Goal: Book appointment/travel/reservation

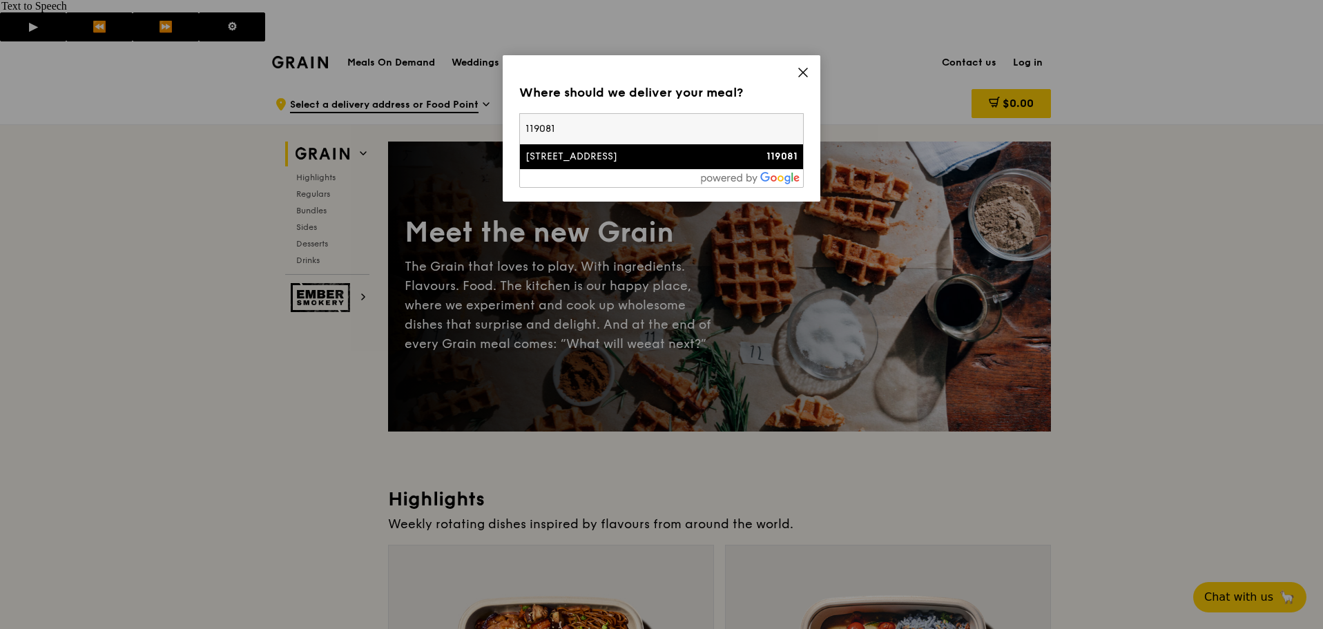
type input "119081"
click at [615, 157] on div "[STREET_ADDRESS]" at bounding box center [627, 157] width 204 height 14
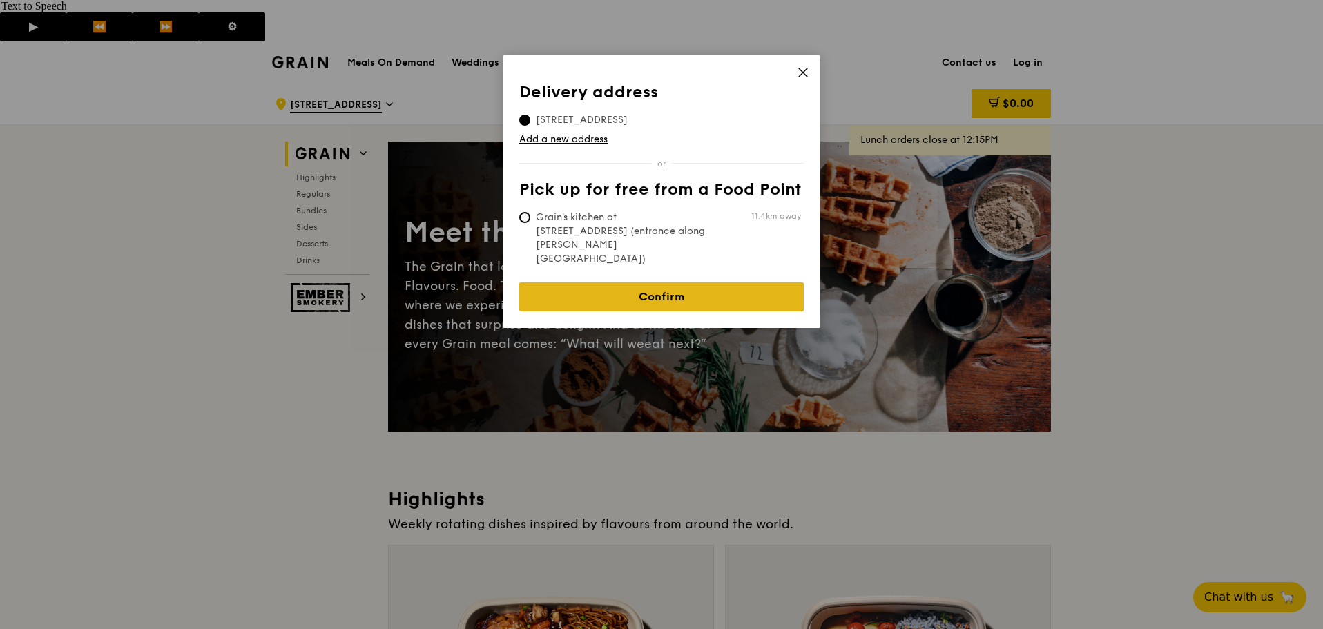
click at [625, 282] on link "Confirm" at bounding box center [661, 296] width 284 height 29
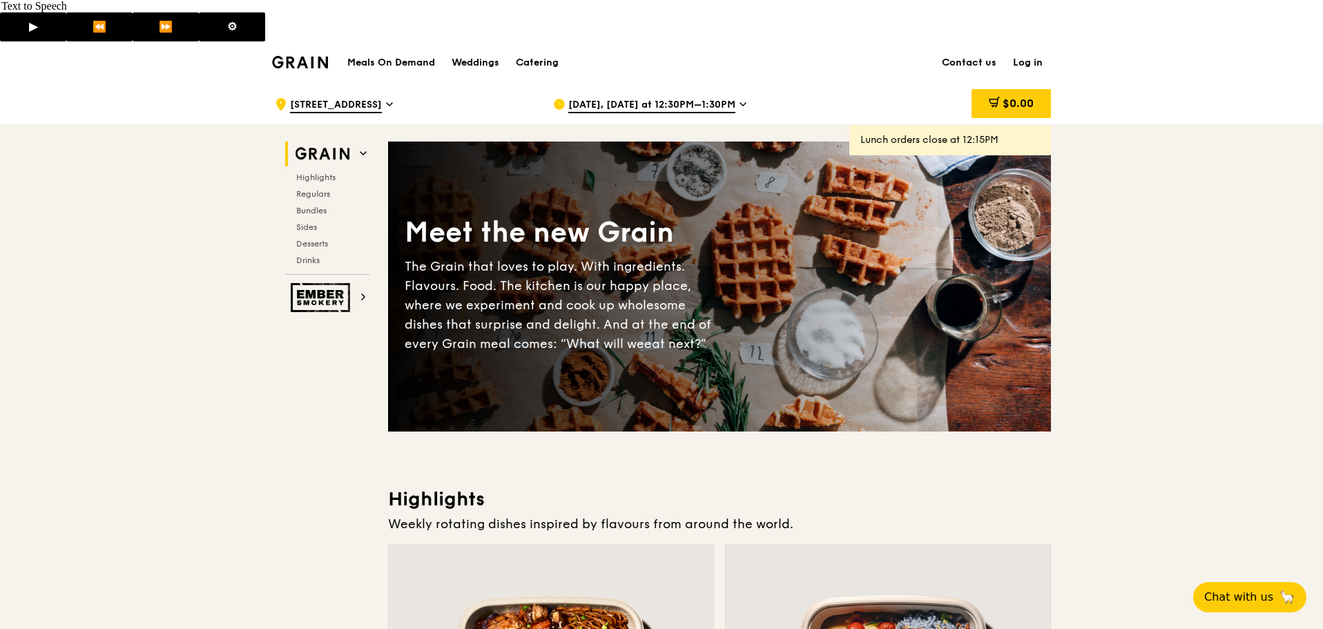
click at [607, 98] on span "[DATE], [DATE] at 12:30PM–1:30PM" at bounding box center [651, 105] width 167 height 15
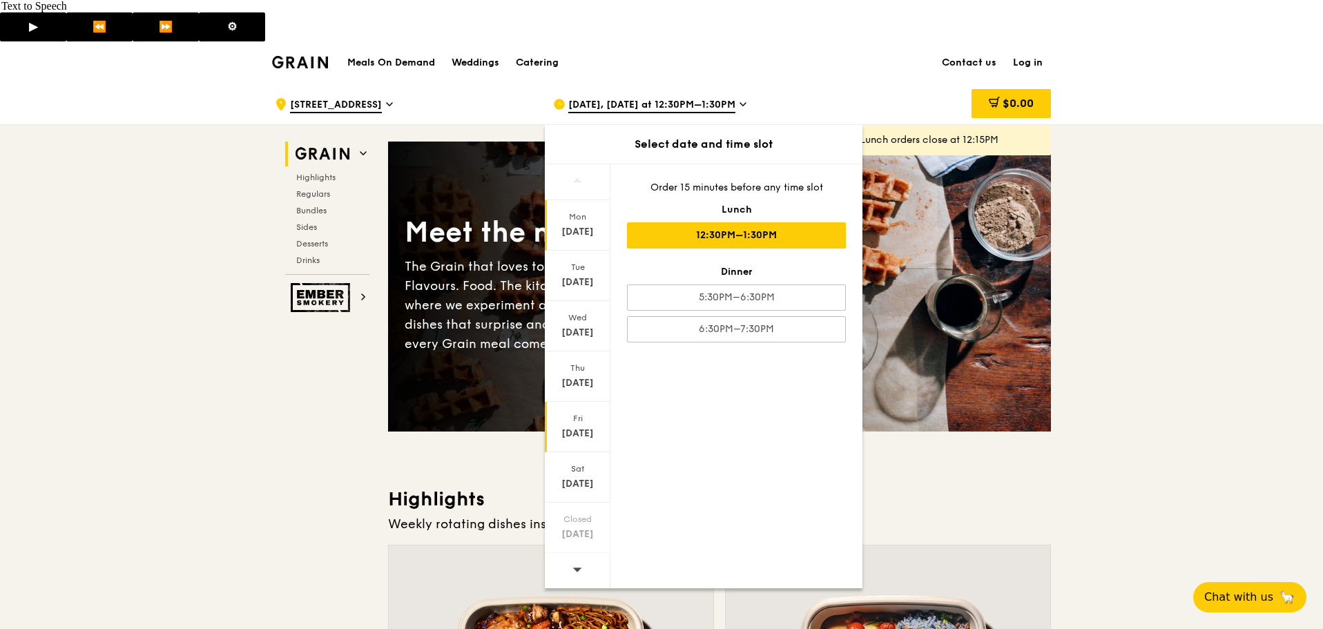
click at [579, 427] on div "[DATE]" at bounding box center [577, 434] width 61 height 14
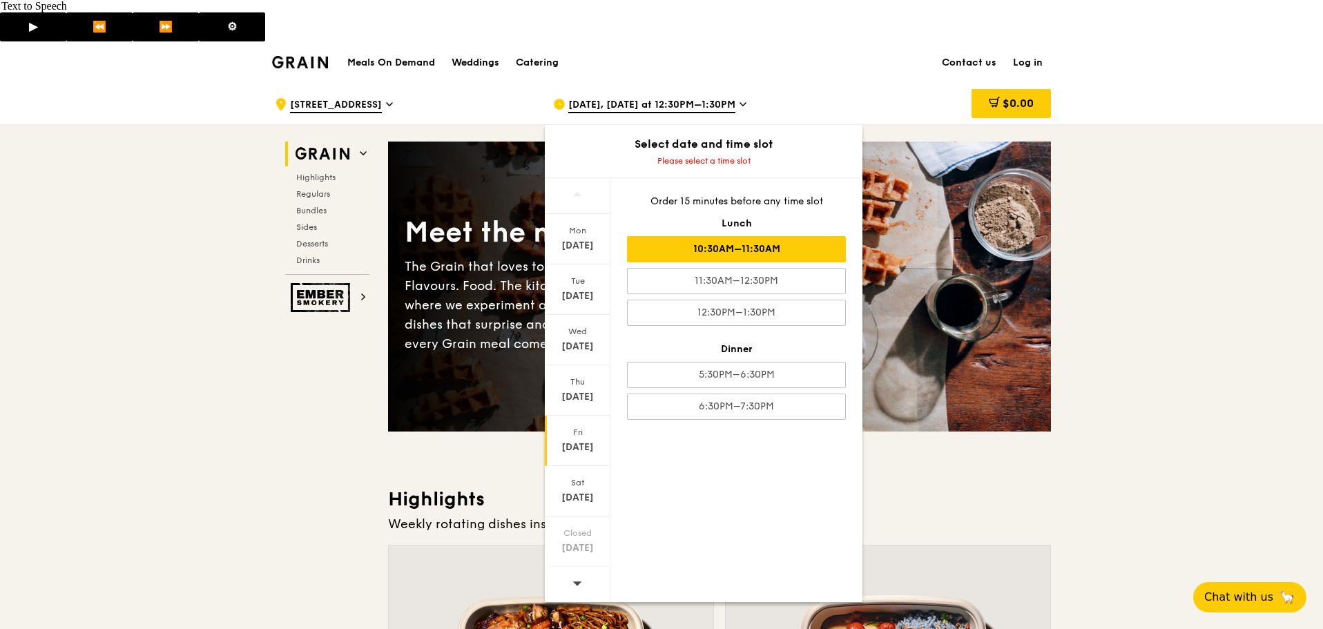
click at [724, 236] on div "10:30AM–11:30AM" at bounding box center [736, 249] width 219 height 26
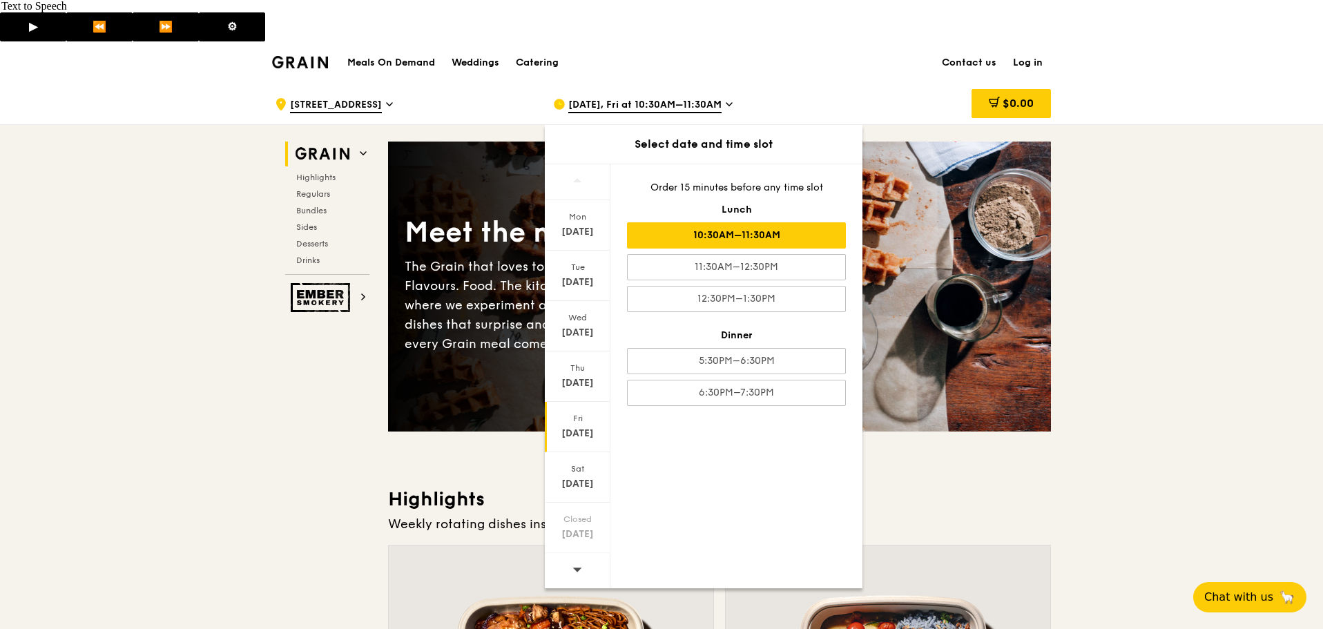
click at [683, 98] on span "[DATE], Fri at 10:30AM–11:30AM" at bounding box center [644, 105] width 153 height 15
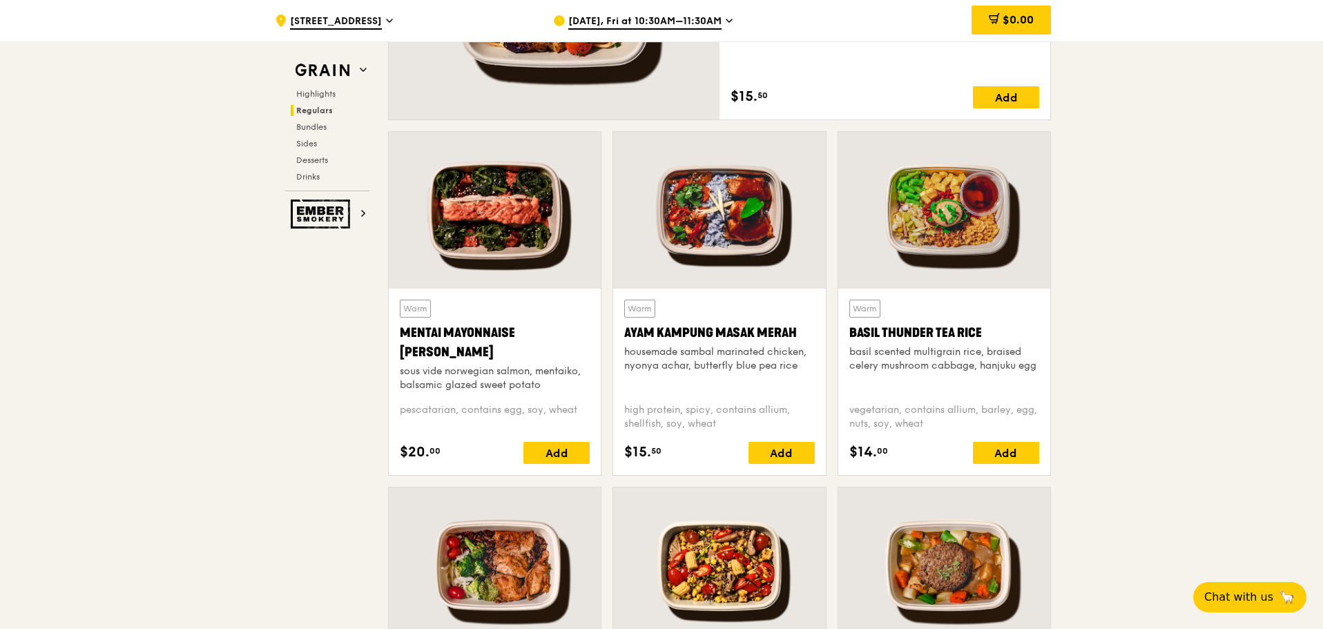
scroll to position [1519, 0]
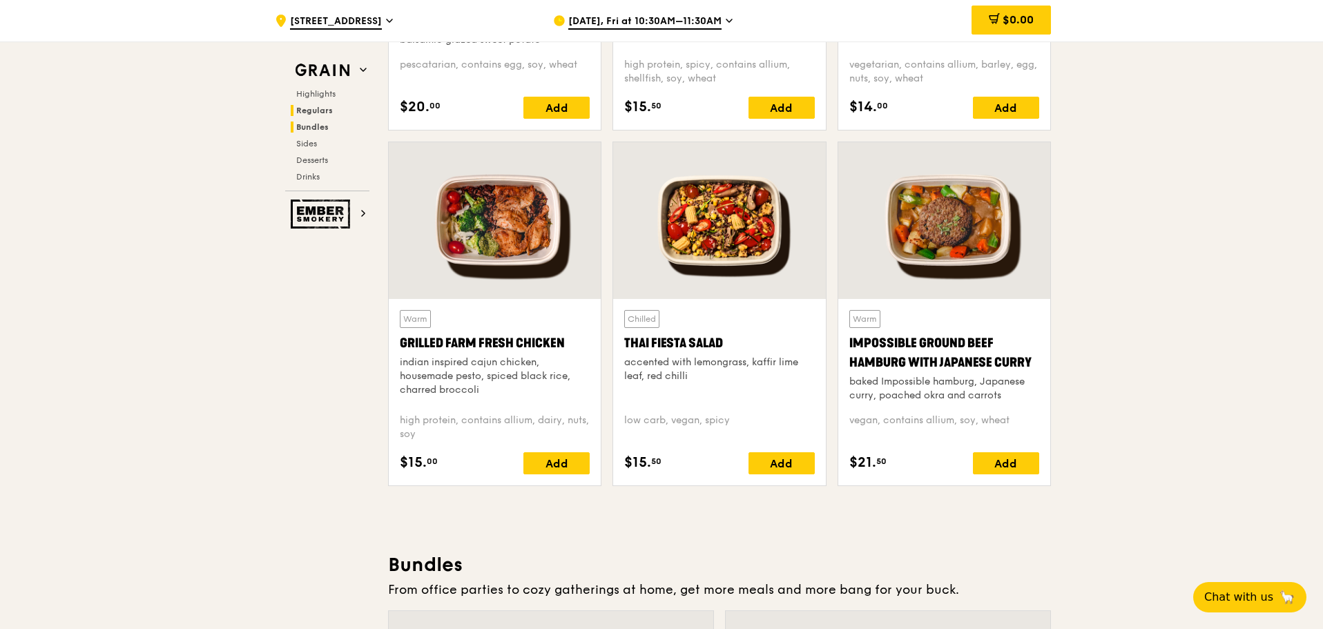
click at [316, 128] on span "Bundles" at bounding box center [312, 127] width 32 height 10
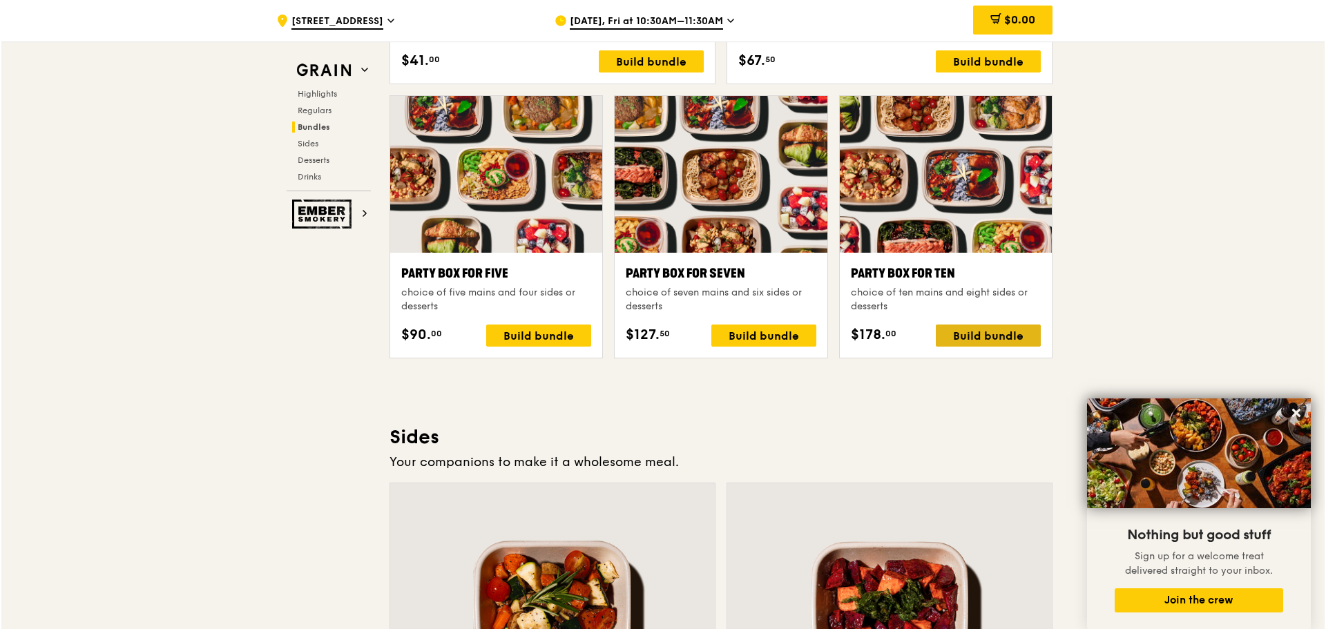
scroll to position [2665, 0]
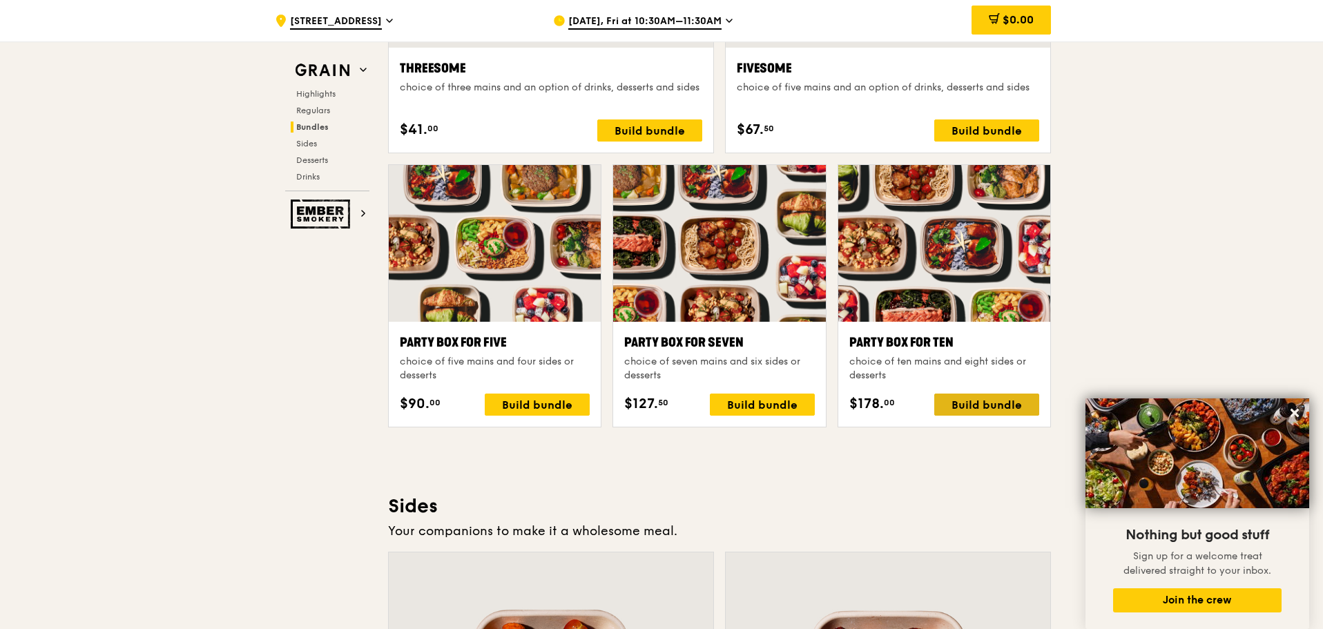
click at [987, 394] on div "Build bundle" at bounding box center [986, 405] width 105 height 22
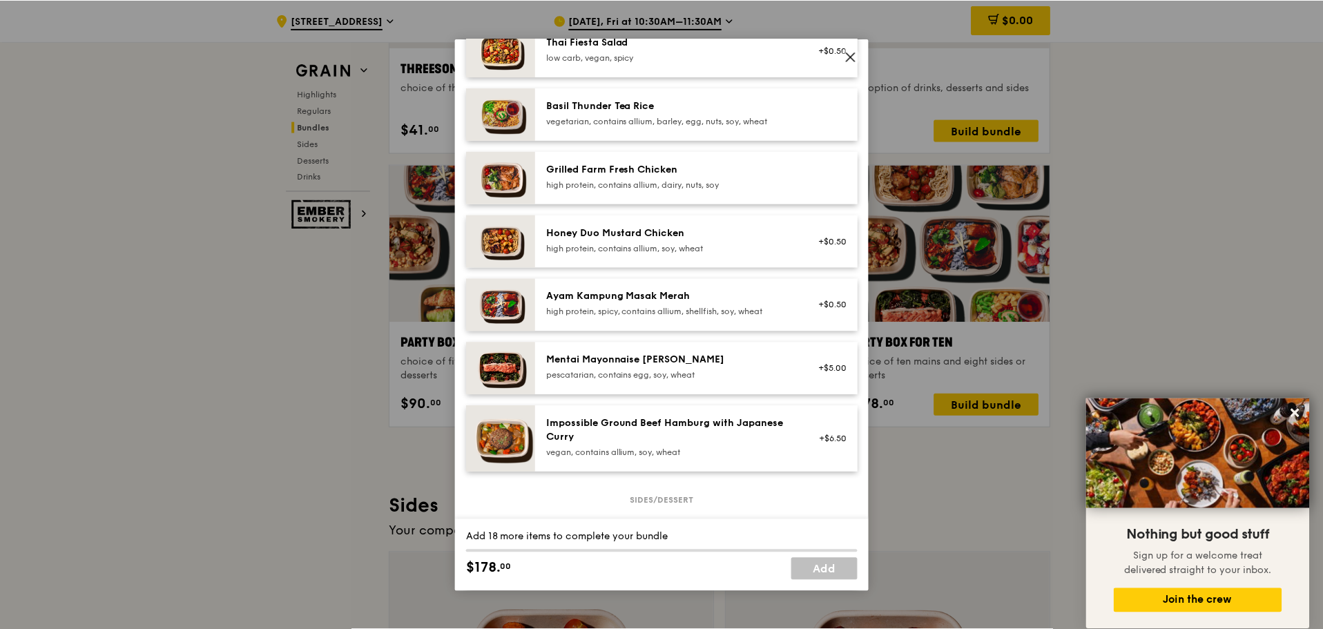
scroll to position [0, 0]
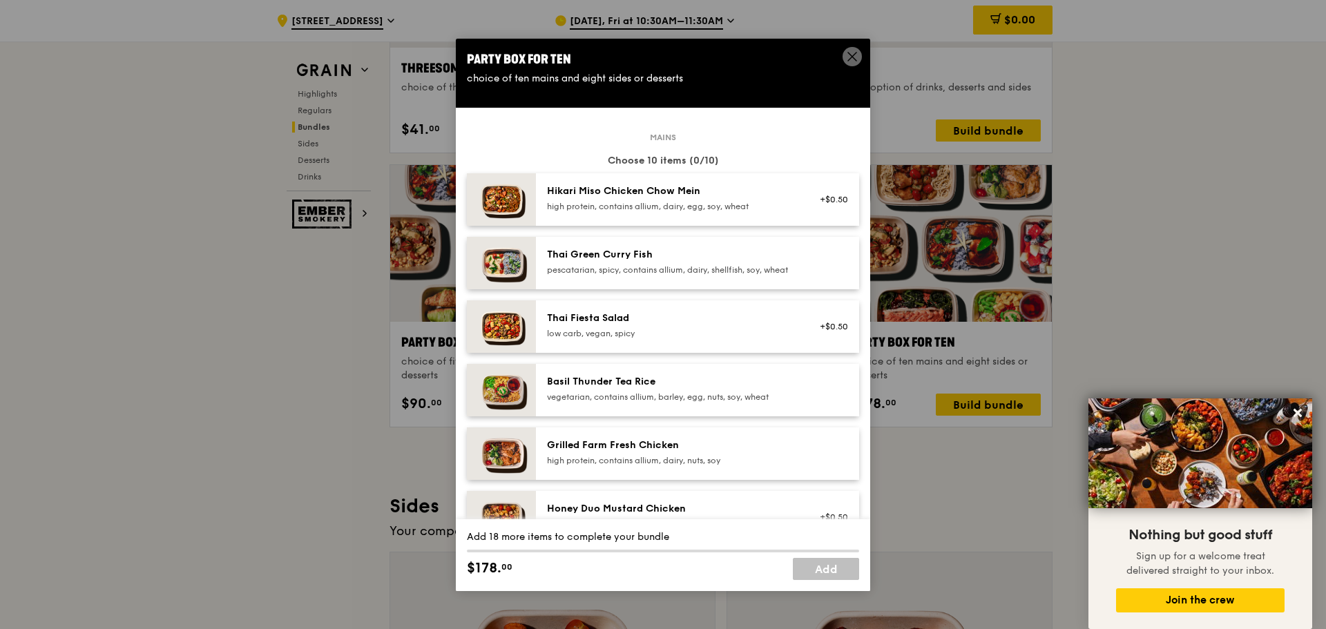
click at [853, 53] on icon at bounding box center [852, 56] width 12 height 12
